Goal: Transaction & Acquisition: Purchase product/service

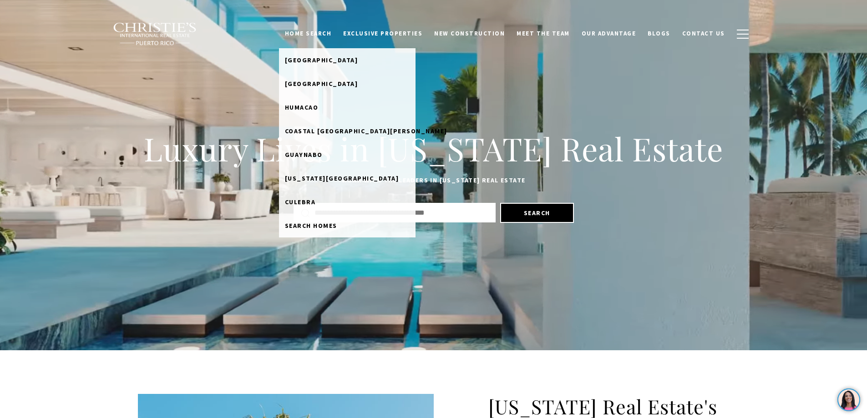
click at [321, 30] on link "Home Search" at bounding box center [308, 33] width 59 height 17
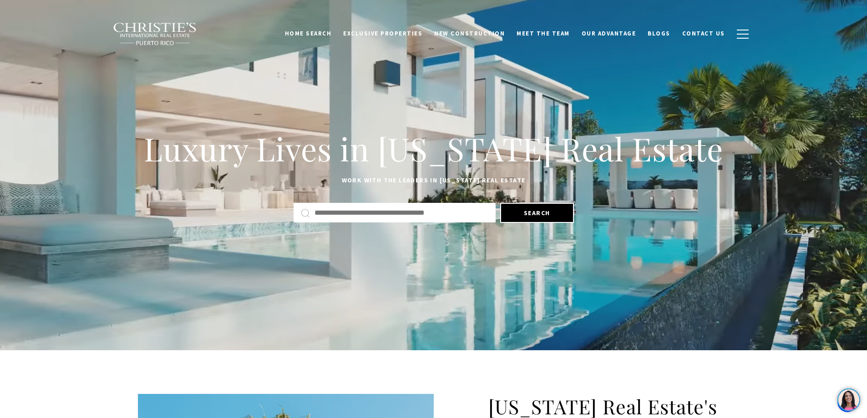
click at [321, 32] on link "Home Search" at bounding box center [308, 33] width 59 height 17
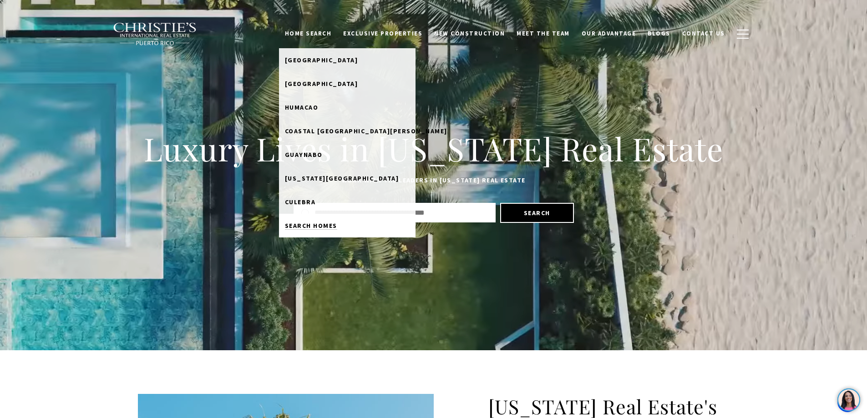
click at [314, 223] on span "Search Homes" at bounding box center [311, 226] width 52 height 8
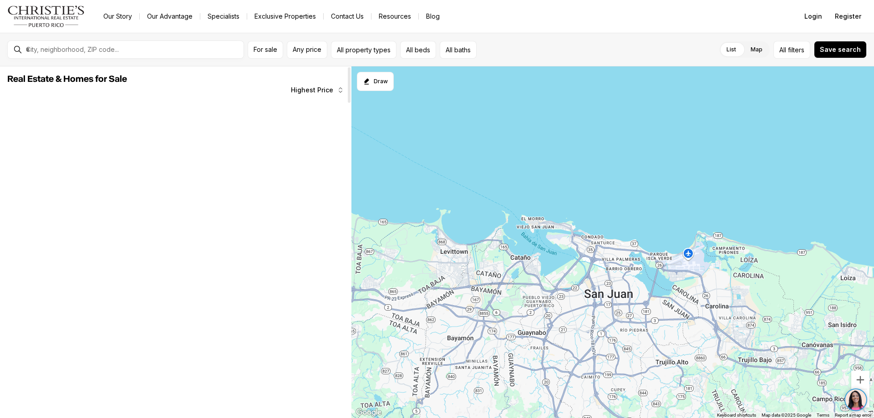
click at [334, 87] on button "Highest Price" at bounding box center [317, 90] width 64 height 18
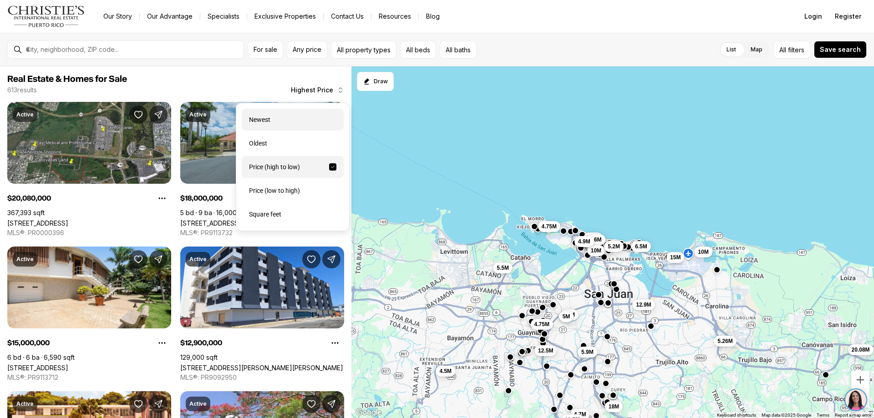
click at [262, 117] on div "Newest" at bounding box center [293, 120] width 102 height 22
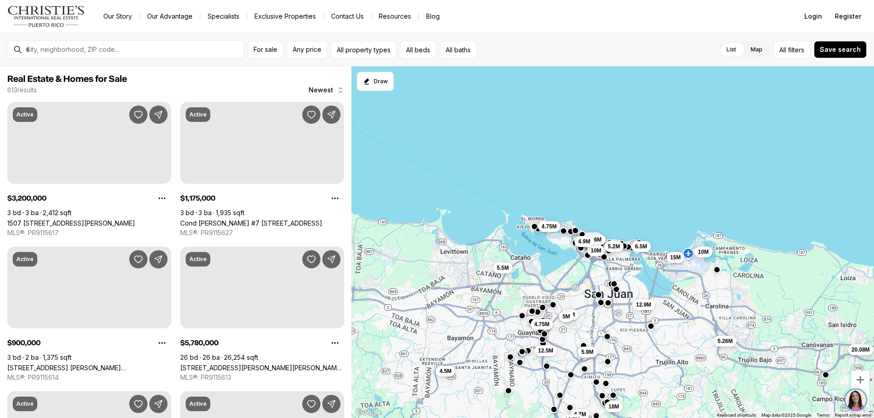
click at [247, 45] on div "For sale Any price All property types All beds All baths List Map List Map All …" at bounding box center [437, 50] width 860 height 18
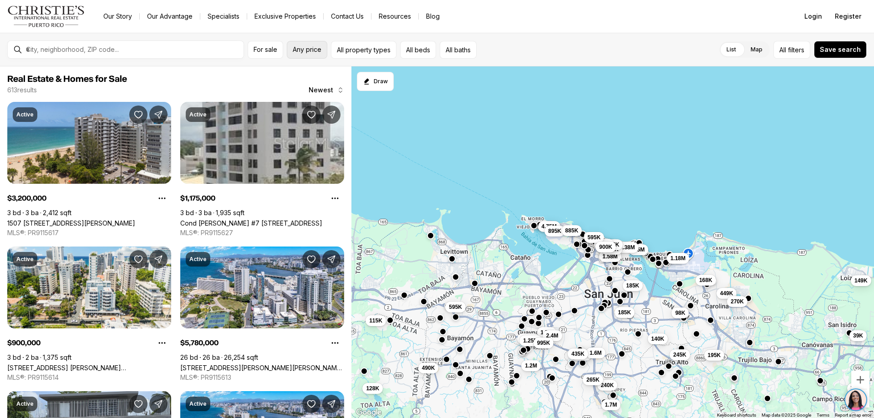
click at [315, 46] on span "Any price" at bounding box center [307, 49] width 29 height 7
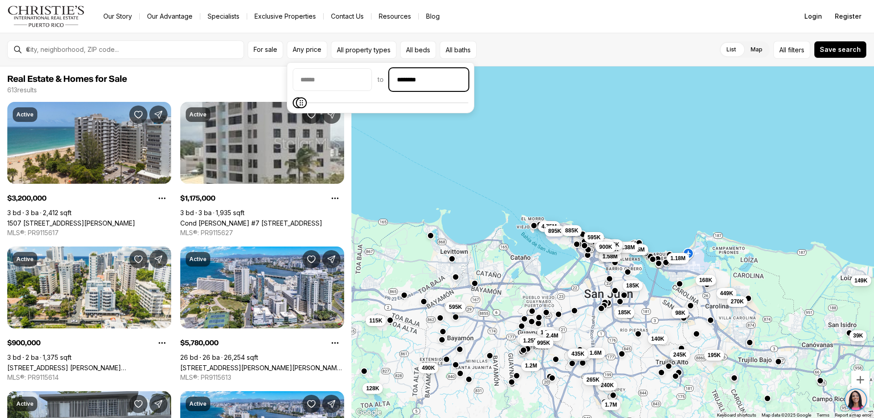
type input "********"
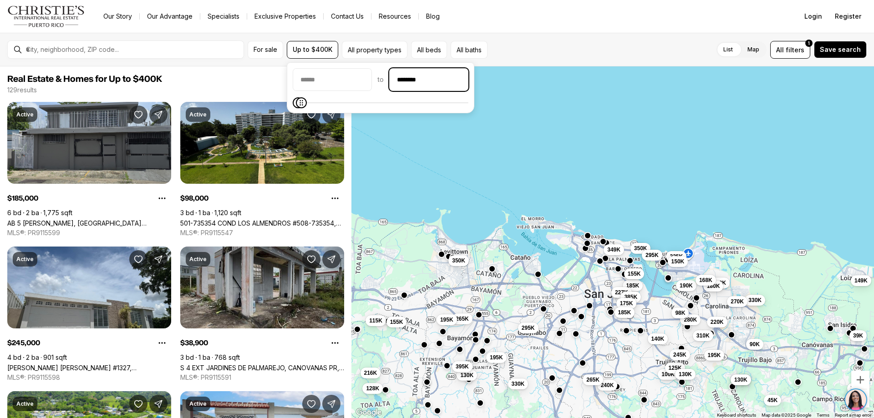
scroll to position [182, 0]
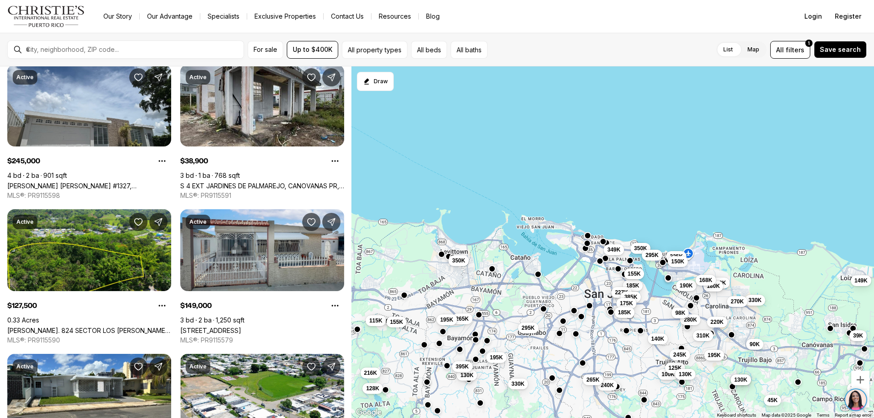
click at [505, 175] on div "280K 190K 185K 227K 180K 385K 330K 100K 90K 39K 125K 280K 130K 245K 130K 130K 2…" at bounding box center [613, 242] width 523 height 352
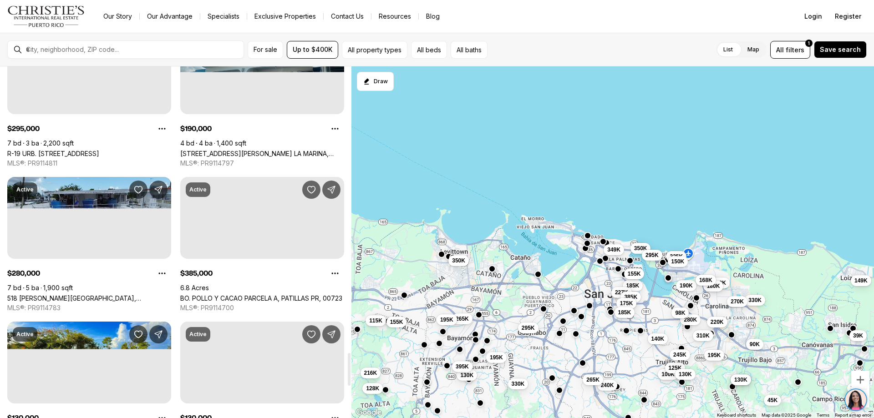
scroll to position [3282, 0]
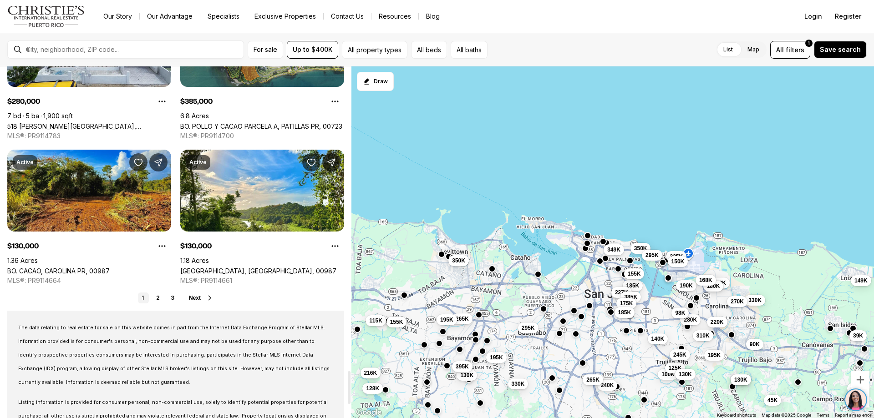
drag, startPoint x: 351, startPoint y: 88, endPoint x: 371, endPoint y: 376, distance: 288.0
click at [351, 376] on div at bounding box center [349, 388] width 3 height 33
